Goal: Task Accomplishment & Management: Manage account settings

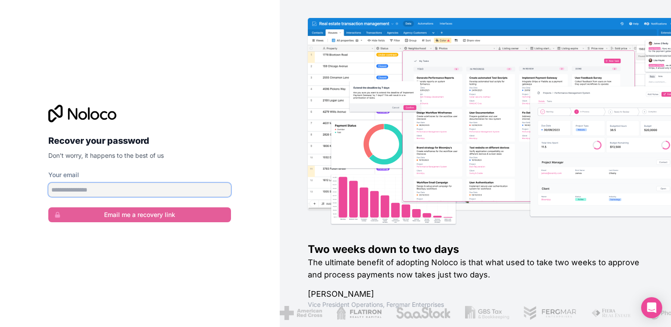
click at [123, 185] on input "Your email" at bounding box center [139, 190] width 183 height 14
type input "**********"
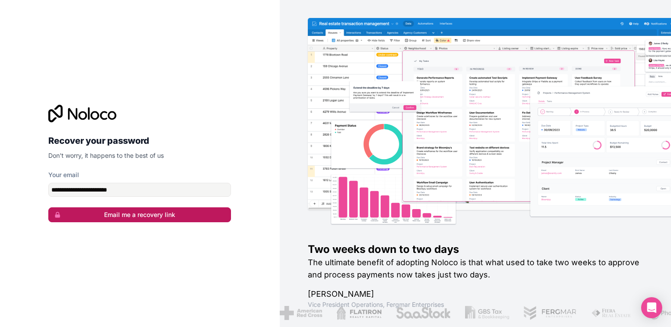
click at [112, 217] on button "Email me a recovery link" at bounding box center [139, 215] width 183 height 15
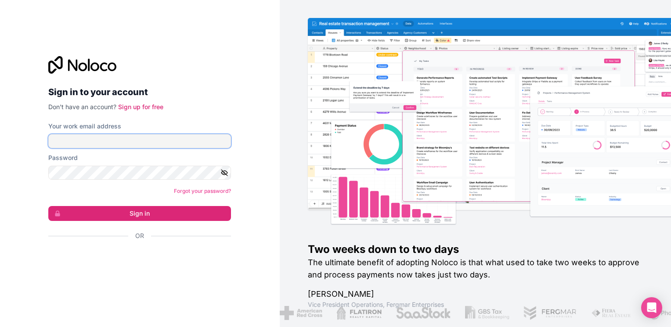
click at [107, 144] on input "Your work email address" at bounding box center [139, 141] width 183 height 14
type input "**********"
click at [226, 169] on button "button" at bounding box center [225, 173] width 11 height 14
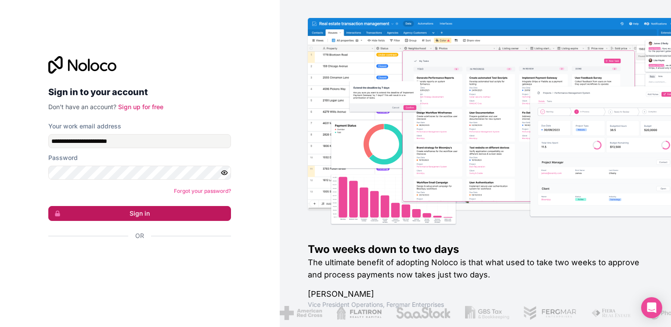
click at [164, 217] on button "Sign in" at bounding box center [139, 213] width 183 height 15
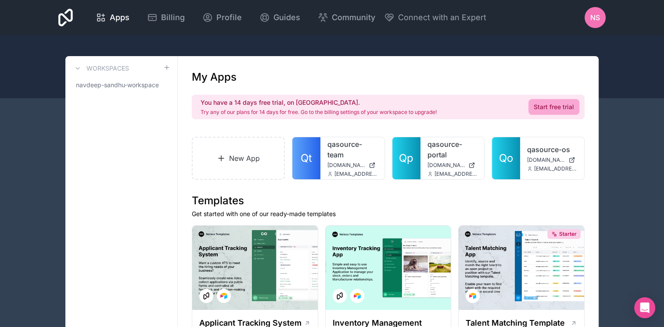
click at [595, 17] on span "nS" at bounding box center [595, 17] width 10 height 11
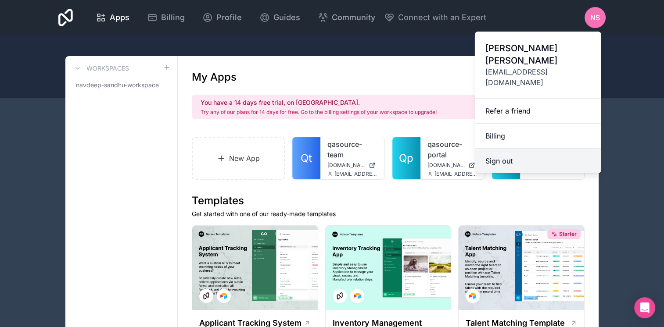
click at [506, 149] on button "Sign out" at bounding box center [538, 161] width 126 height 25
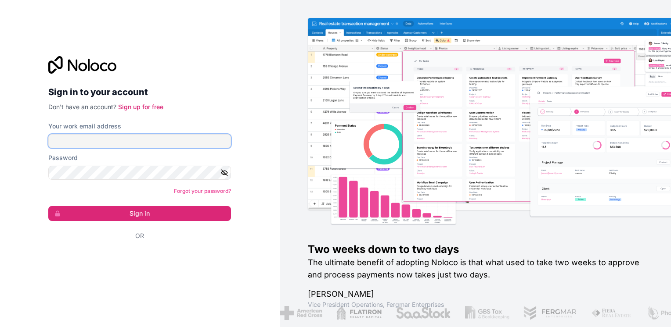
click at [118, 143] on input "Your work email address" at bounding box center [139, 141] width 183 height 14
type input "**********"
click at [224, 174] on icon "button" at bounding box center [224, 172] width 1 height 1
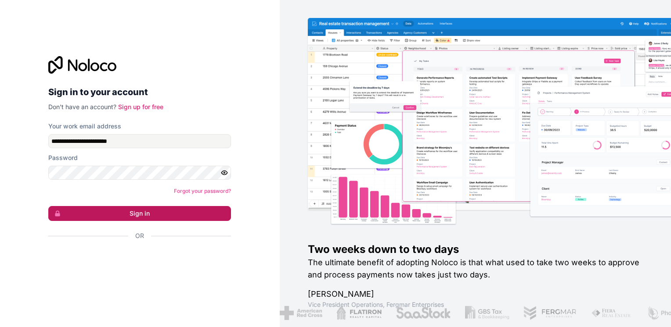
click at [134, 215] on button "Sign in" at bounding box center [139, 213] width 183 height 15
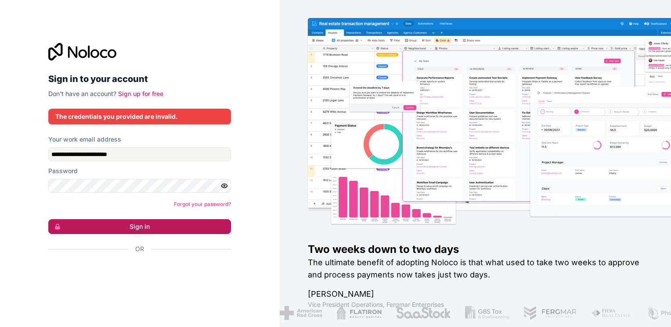
click at [133, 220] on button "Sign in" at bounding box center [139, 226] width 183 height 15
click at [132, 222] on button "Sign in" at bounding box center [139, 226] width 183 height 15
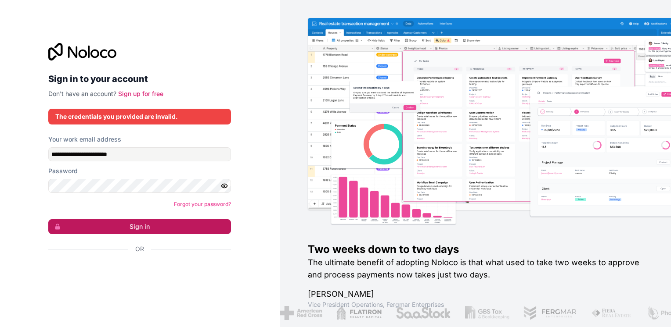
click at [132, 222] on button "Sign in" at bounding box center [139, 226] width 183 height 15
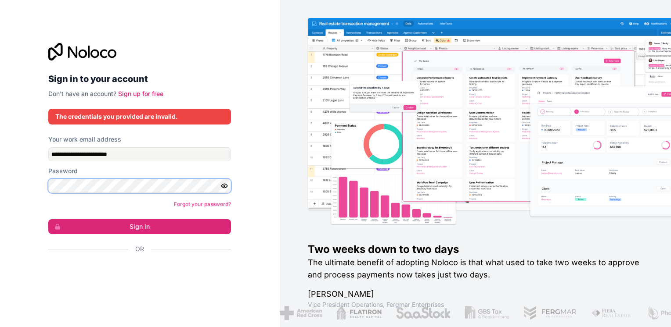
click at [40, 190] on div "**********" at bounding box center [140, 163] width 280 height 327
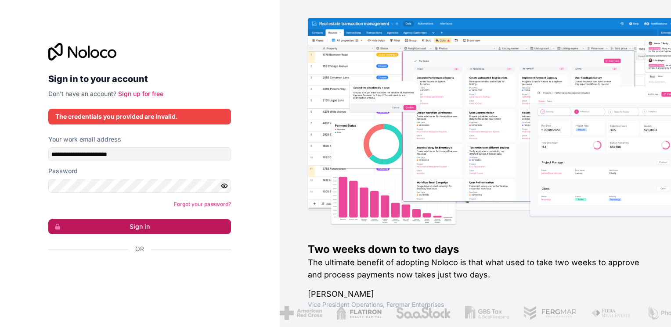
click at [147, 228] on button "Sign in" at bounding box center [139, 226] width 183 height 15
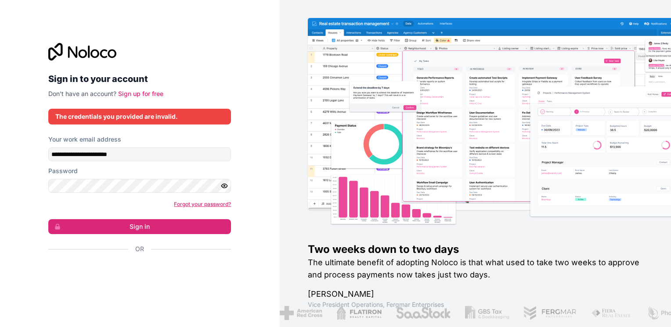
click at [218, 201] on link "Forgot your password?" at bounding box center [202, 204] width 57 height 7
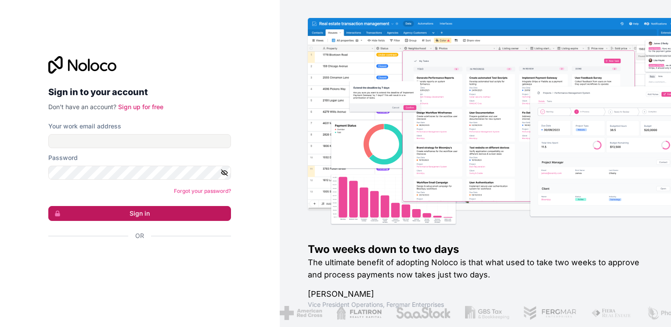
click at [147, 213] on button "Sign in" at bounding box center [139, 213] width 183 height 15
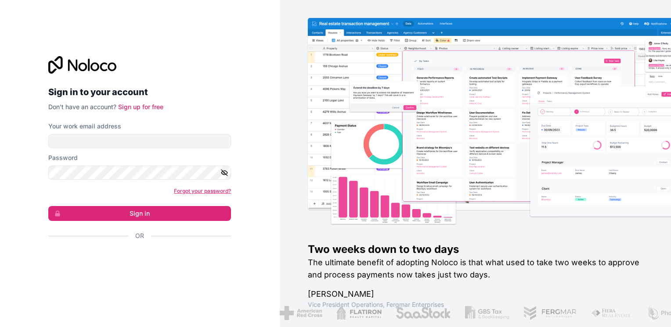
click at [174, 189] on link "Forgot your password?" at bounding box center [202, 191] width 57 height 7
click at [134, 104] on link "Sign up for free" at bounding box center [140, 106] width 45 height 7
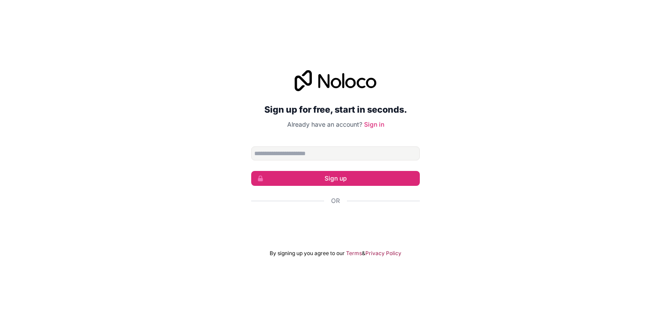
click at [297, 153] on input "Email address" at bounding box center [335, 154] width 169 height 14
type input "**********"
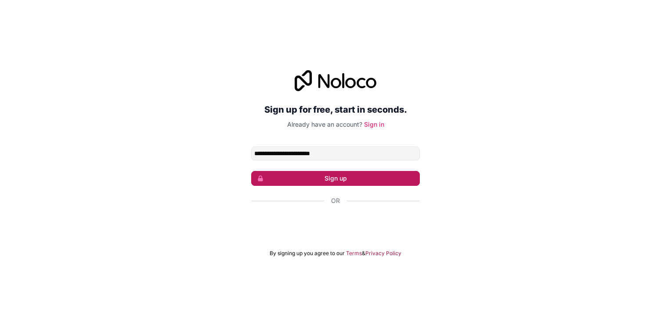
click at [307, 178] on button "Sign up" at bounding box center [335, 178] width 169 height 15
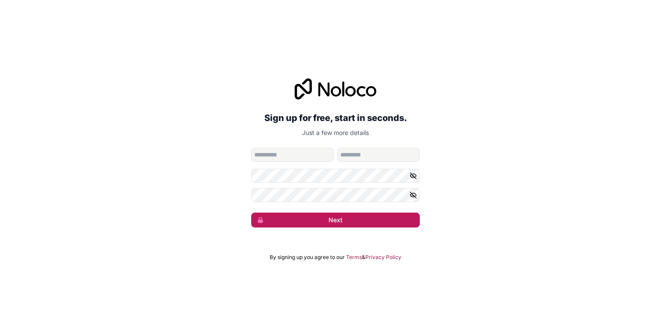
click at [346, 217] on button "Next" at bounding box center [335, 220] width 169 height 15
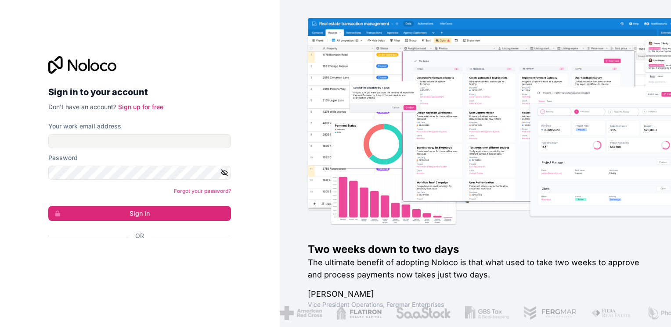
click at [142, 102] on div "Sign in to your account Don't have an account? Sign up for free" at bounding box center [139, 83] width 183 height 55
click at [142, 106] on link "Sign up for free" at bounding box center [140, 106] width 45 height 7
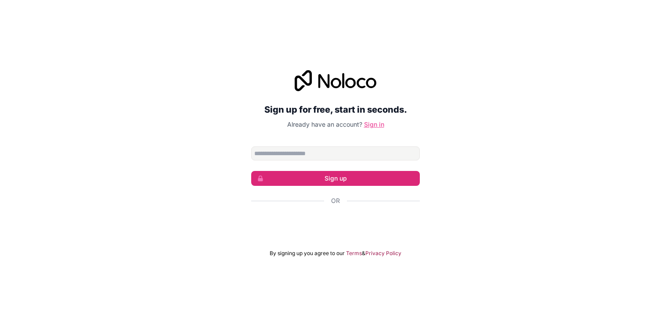
click at [380, 122] on link "Sign in" at bounding box center [374, 124] width 20 height 7
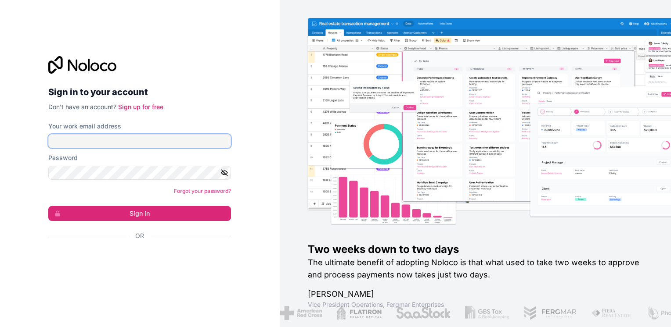
click at [142, 145] on input "Your work email address" at bounding box center [139, 141] width 183 height 14
type input "**********"
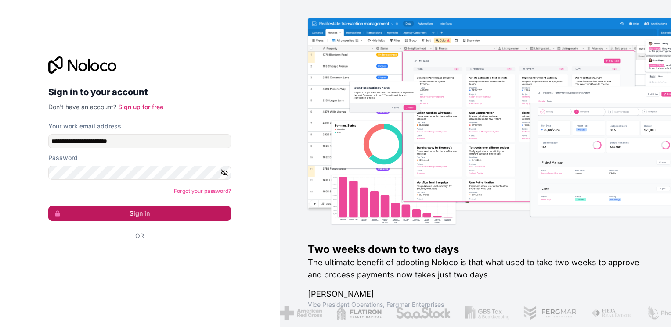
click at [133, 213] on button "Sign in" at bounding box center [139, 213] width 183 height 15
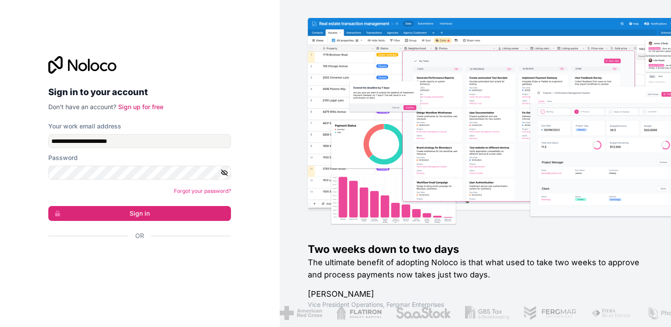
click at [202, 187] on div "Forgot your password?" at bounding box center [139, 191] width 183 height 9
click at [202, 189] on link "Forgot your password?" at bounding box center [202, 191] width 57 height 7
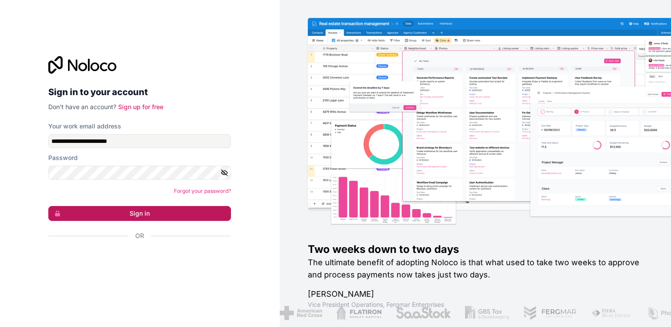
click at [110, 218] on button "Sign in" at bounding box center [139, 213] width 183 height 15
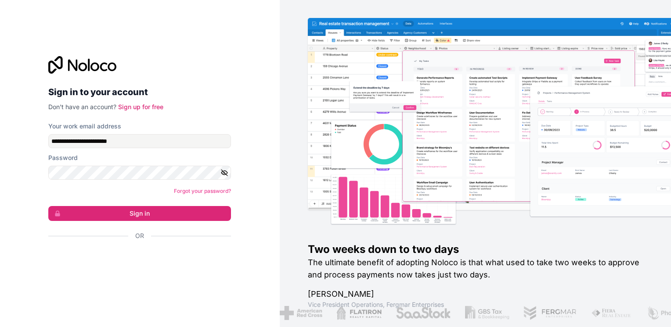
click at [220, 71] on div at bounding box center [139, 65] width 183 height 18
click at [48, 206] on button "Sign in" at bounding box center [139, 213] width 183 height 15
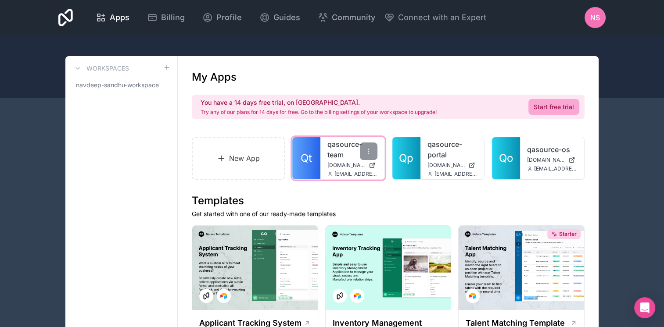
click at [338, 166] on span "[DOMAIN_NAME]" at bounding box center [346, 165] width 38 height 7
click at [340, 155] on link "qasource-team" at bounding box center [352, 149] width 50 height 21
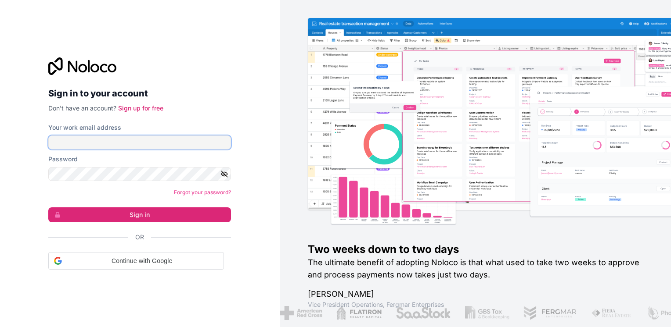
drag, startPoint x: 0, startPoint y: 0, endPoint x: 119, endPoint y: 146, distance: 188.4
click at [119, 146] on input "Your work email address" at bounding box center [139, 143] width 183 height 14
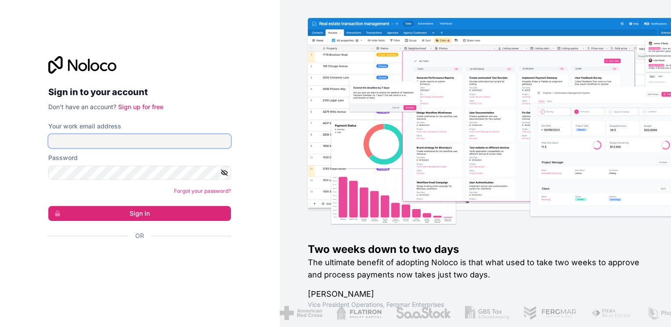
type input "**********"
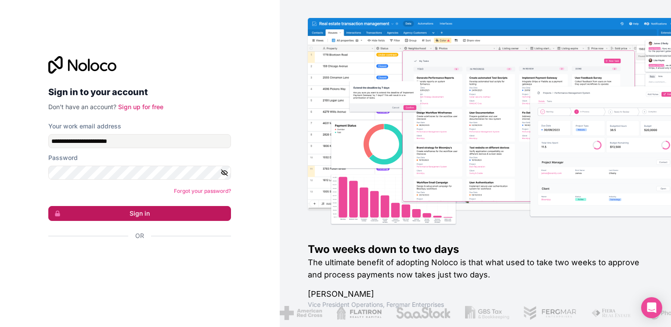
click at [114, 214] on button "Sign in" at bounding box center [139, 213] width 183 height 15
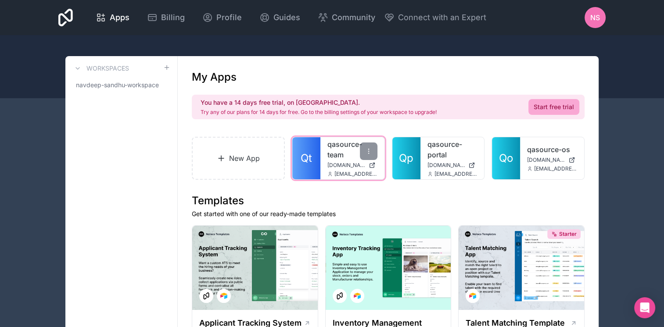
click at [359, 169] on div "qasource-team qasource-team.noloco.co nsinghsandhu@qasource.com" at bounding box center [352, 158] width 64 height 42
click at [313, 154] on link "Qt" at bounding box center [306, 158] width 28 height 42
